Goal: Task Accomplishment & Management: Manage account settings

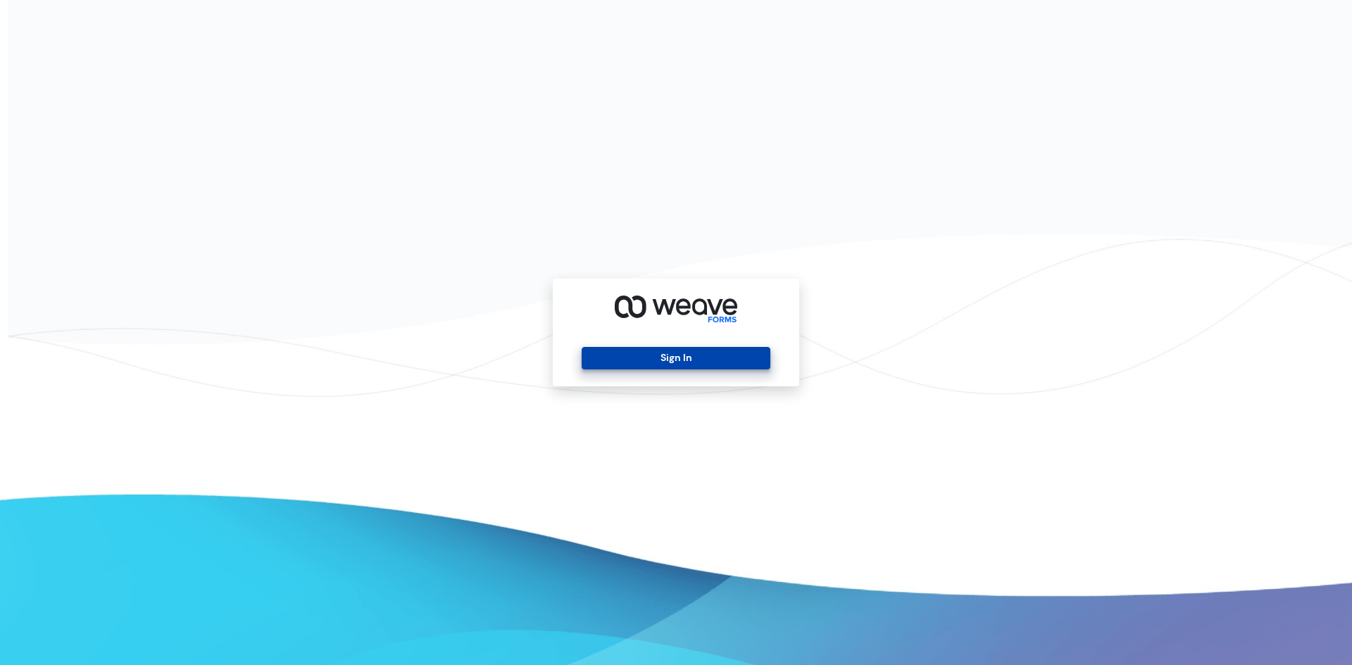
click at [677, 362] on button "Sign In" at bounding box center [676, 358] width 188 height 23
